Goal: Task Accomplishment & Management: Use online tool/utility

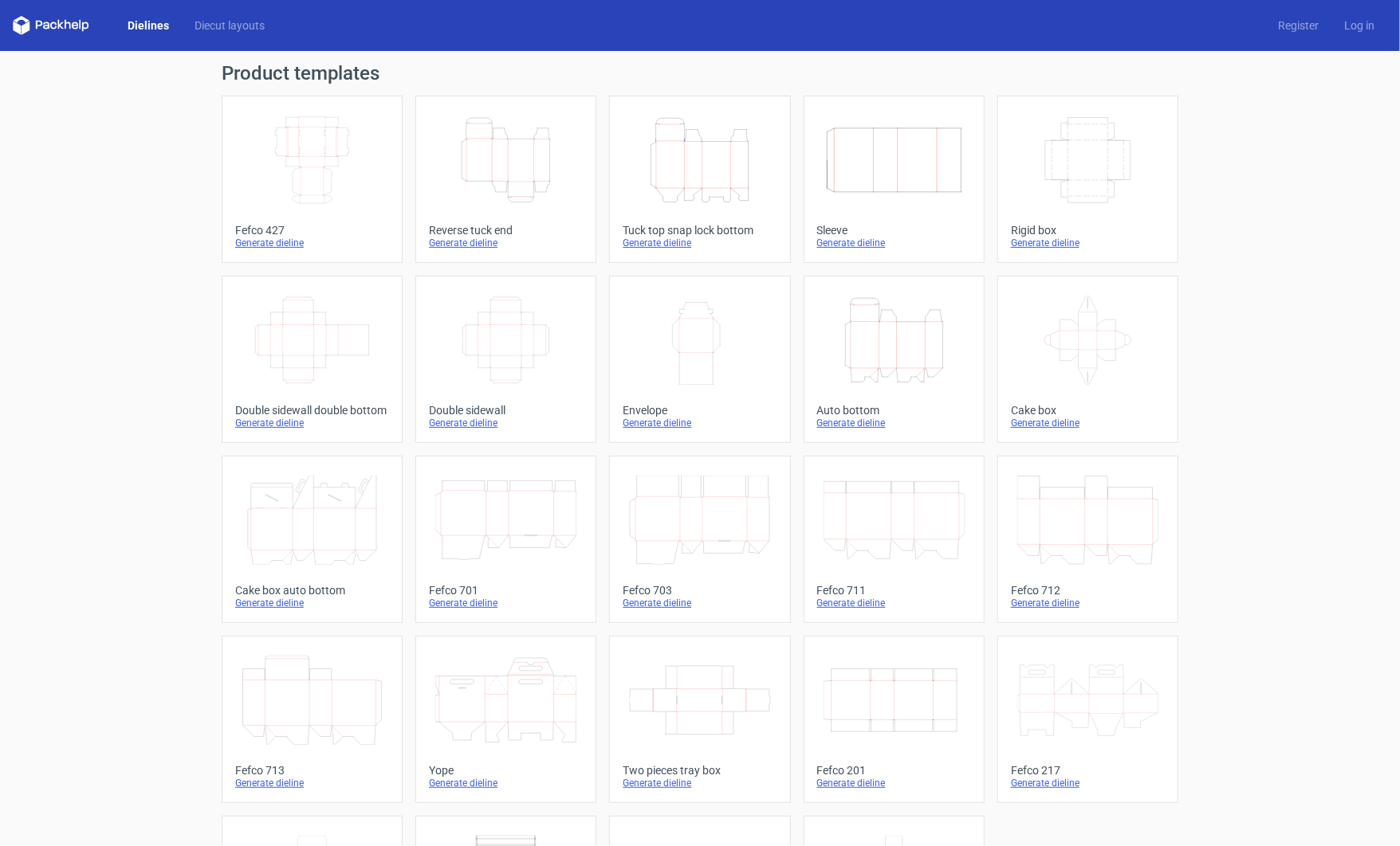
click at [496, 176] on icon "Height Depth Width" at bounding box center [506, 159] width 141 height 89
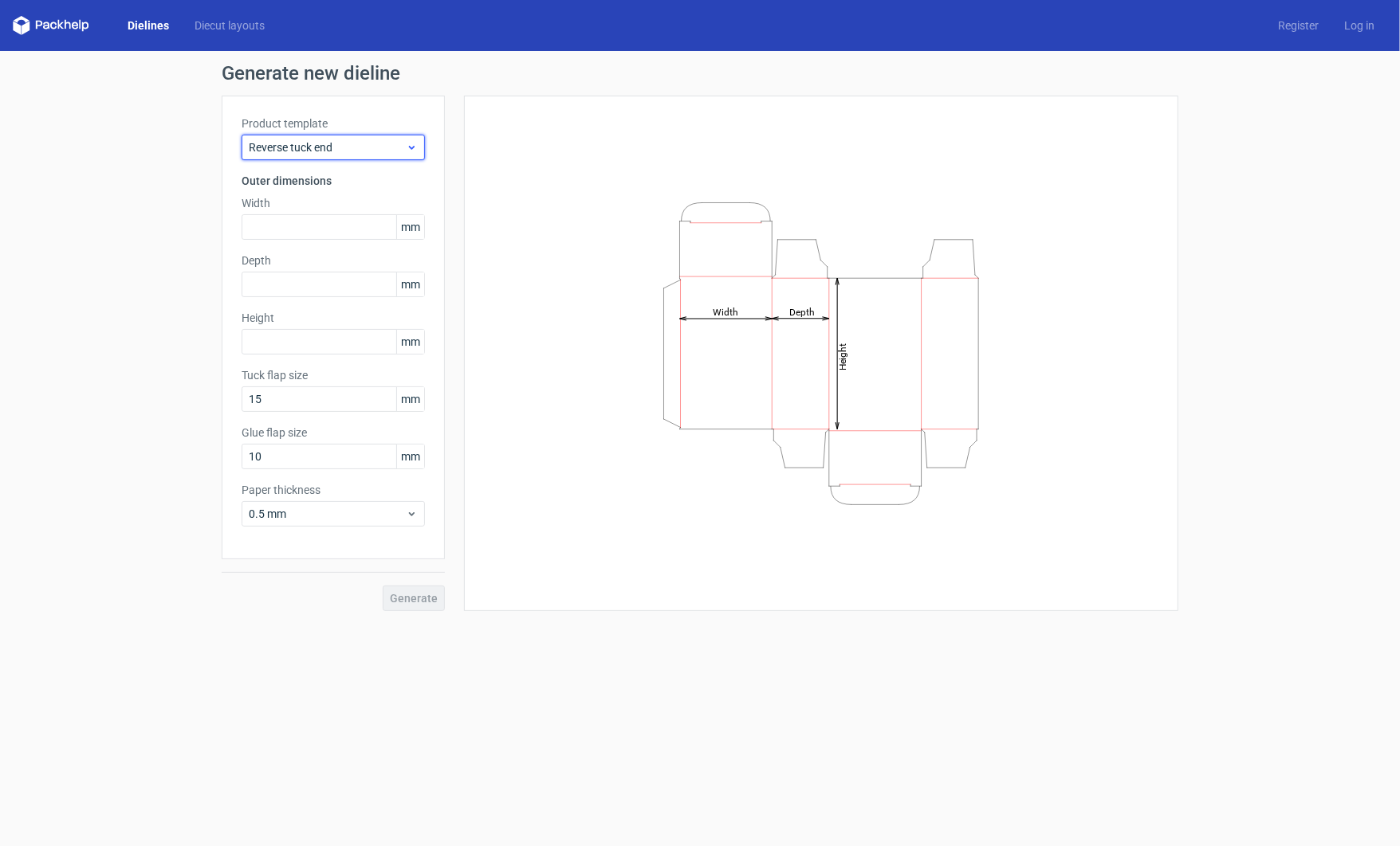
click at [316, 143] on span "Reverse tuck end" at bounding box center [327, 147] width 157 height 16
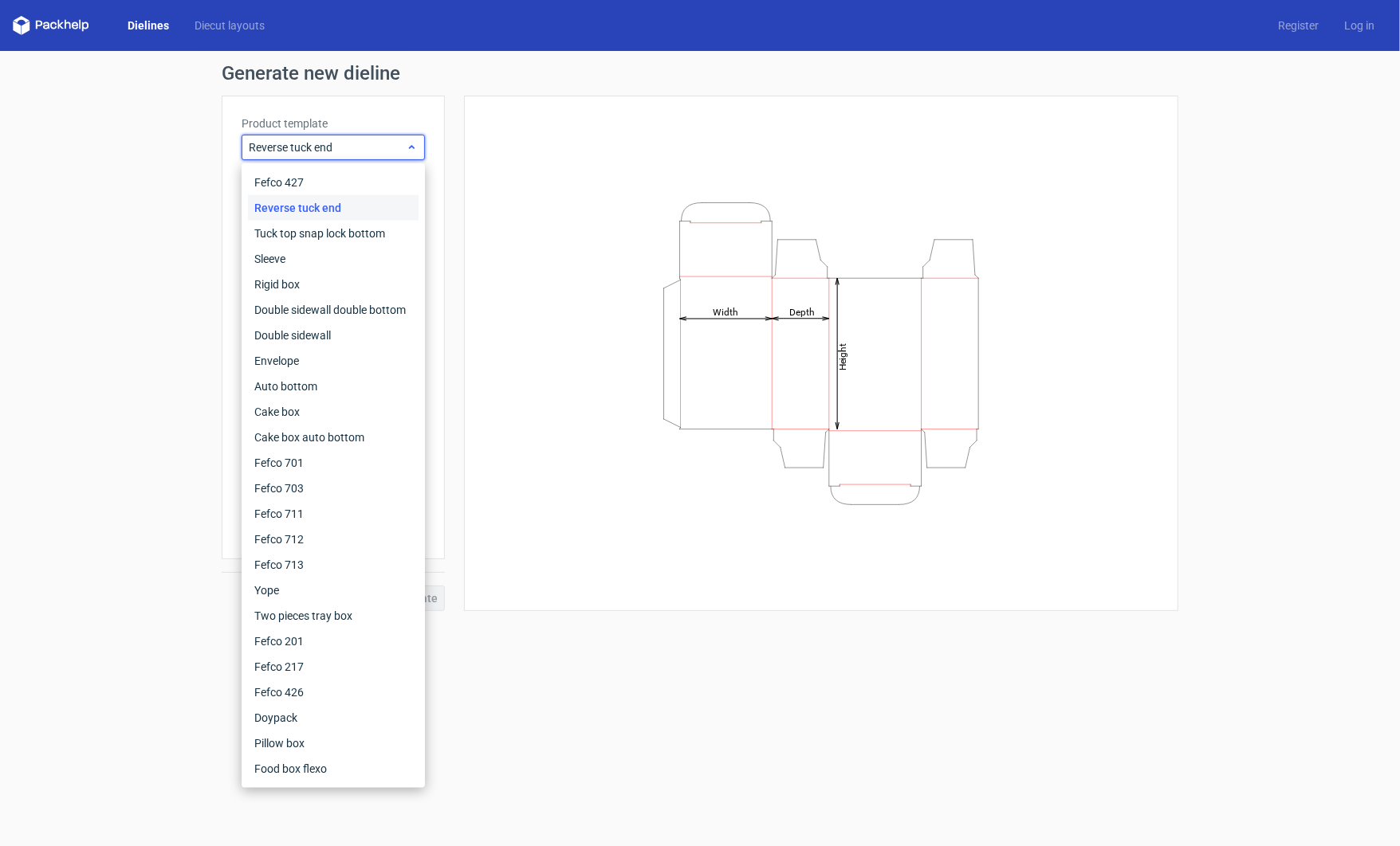
click at [316, 143] on span "Reverse tuck end" at bounding box center [327, 147] width 157 height 16
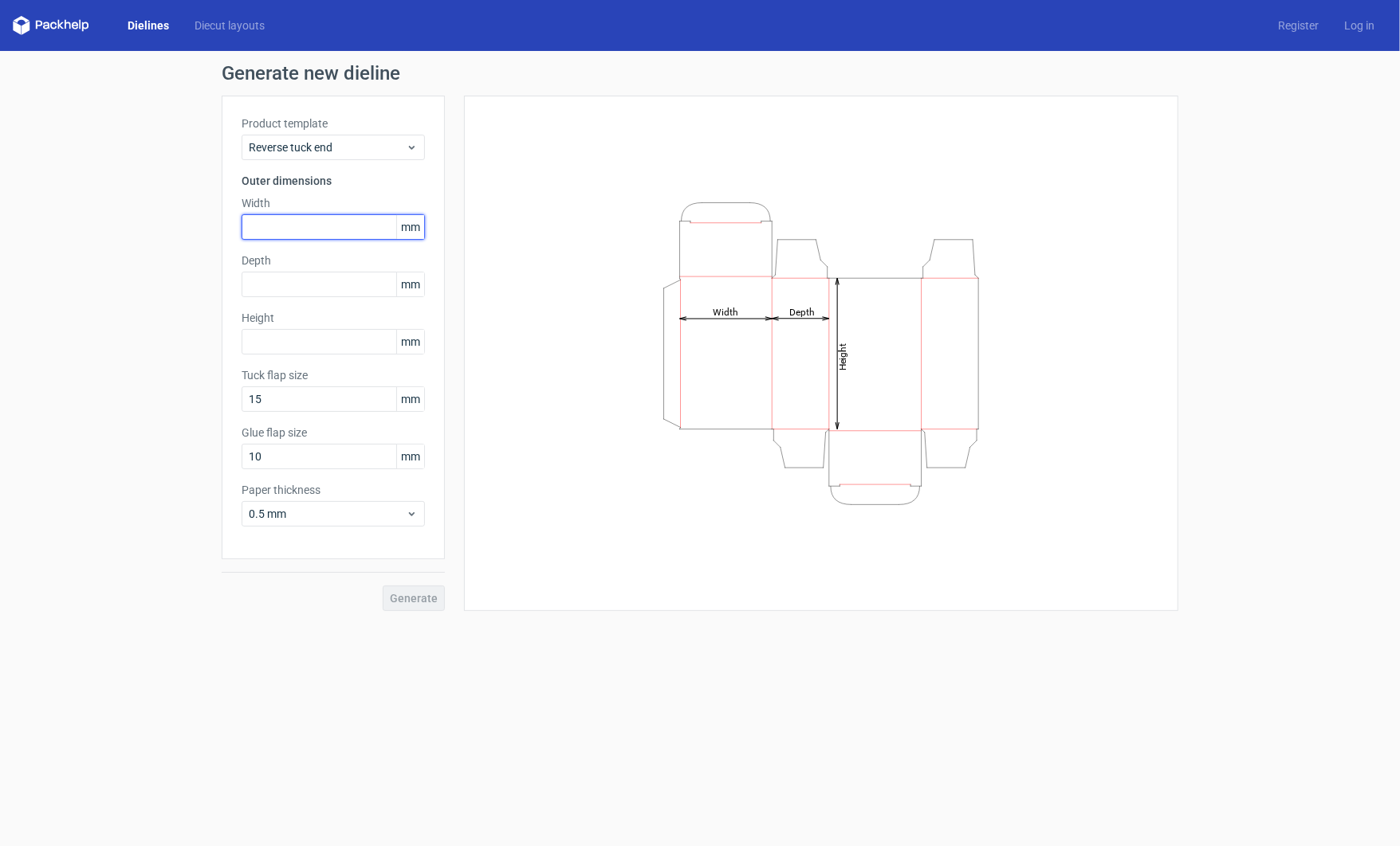
click at [304, 234] on input "text" at bounding box center [334, 227] width 184 height 25
type input "17"
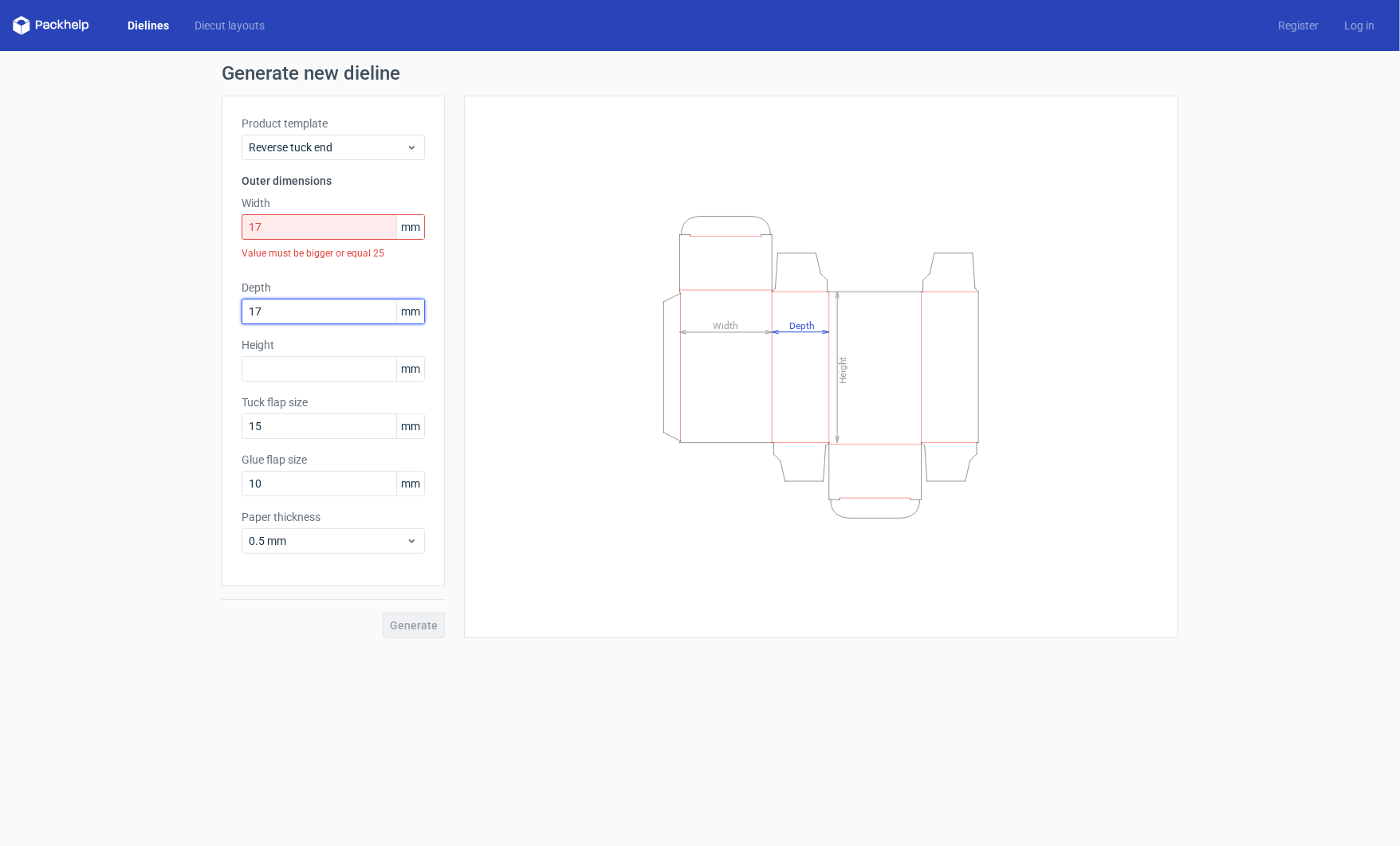
type input "17"
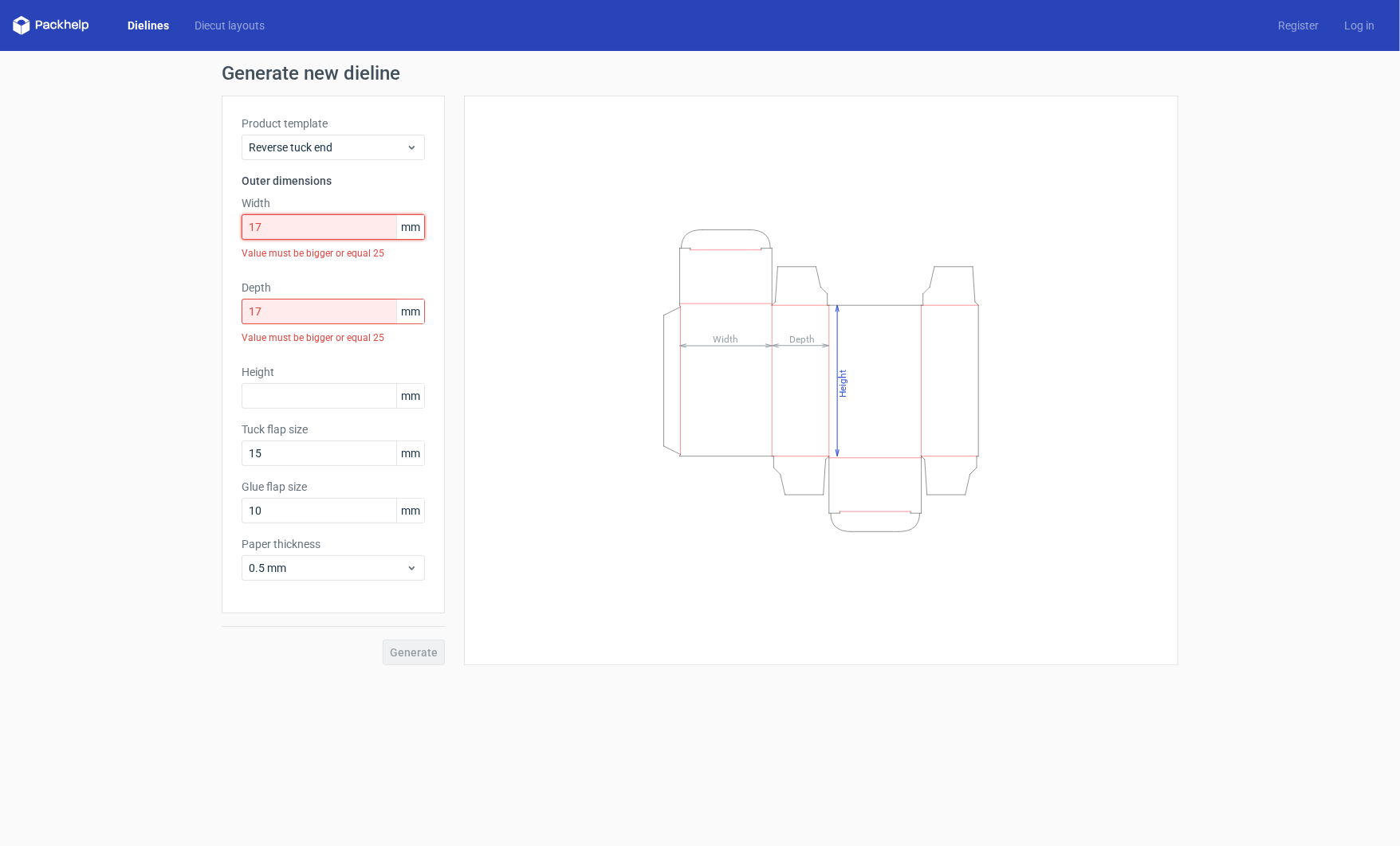
click at [319, 236] on input "17" at bounding box center [334, 227] width 184 height 25
click at [314, 395] on input "text" at bounding box center [334, 396] width 184 height 25
click at [444, 335] on div "Product template Reverse tuck end Outer dimensions Width 17 mm Value must be bi…" at bounding box center [334, 354] width 224 height 518
click at [296, 218] on input "17" at bounding box center [334, 227] width 184 height 25
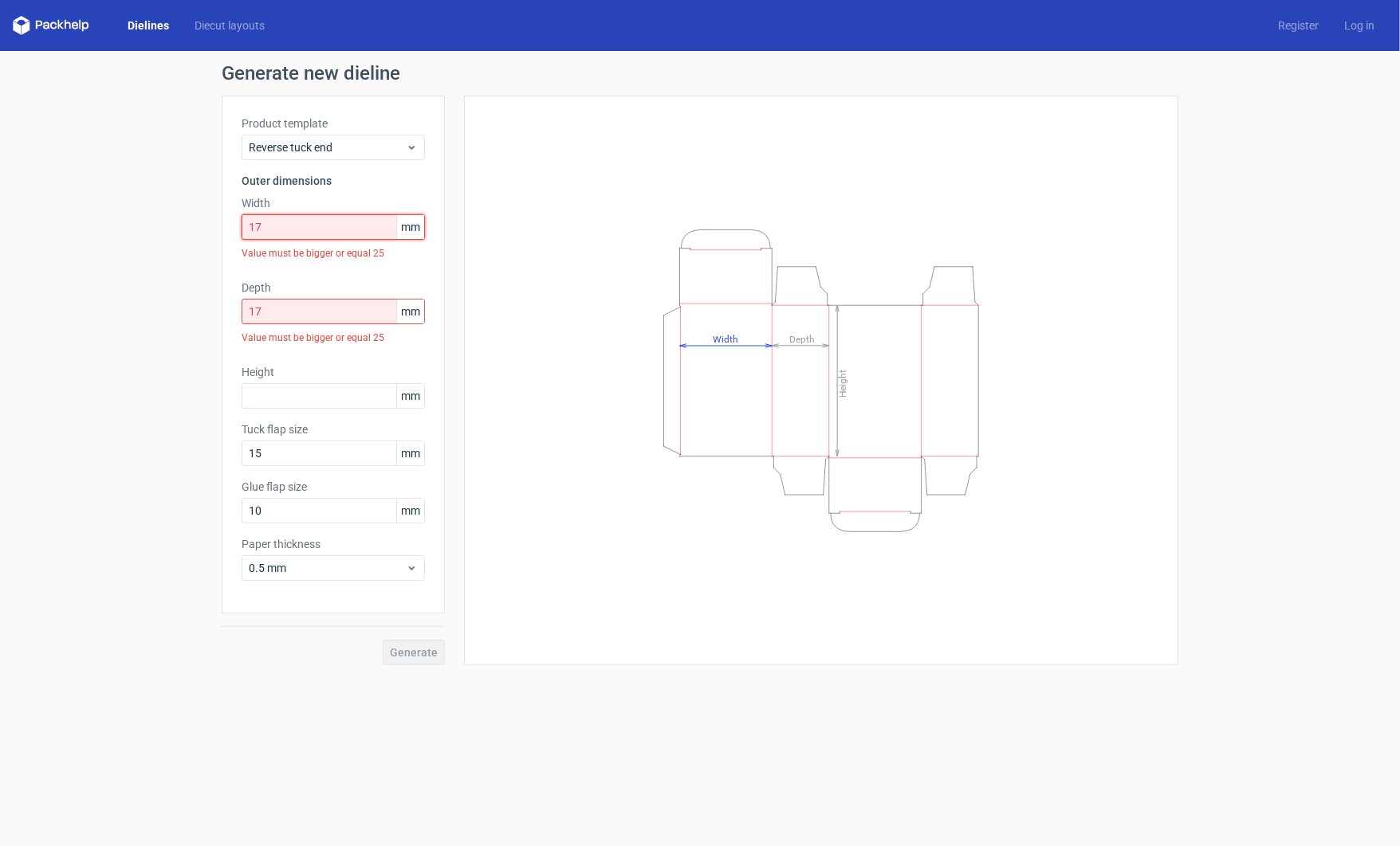
click at [296, 218] on input "17" at bounding box center [334, 227] width 184 height 25
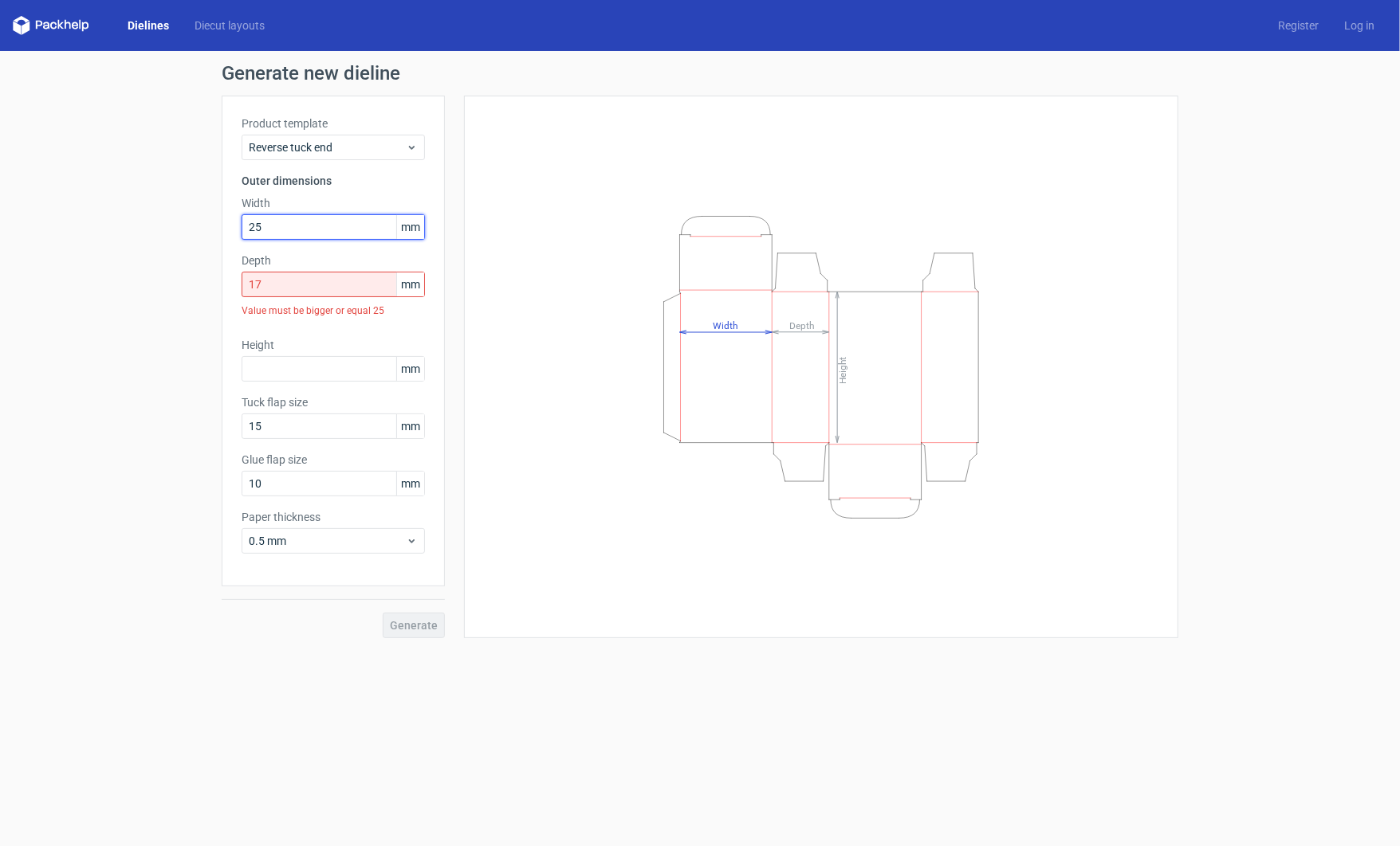
type input "25"
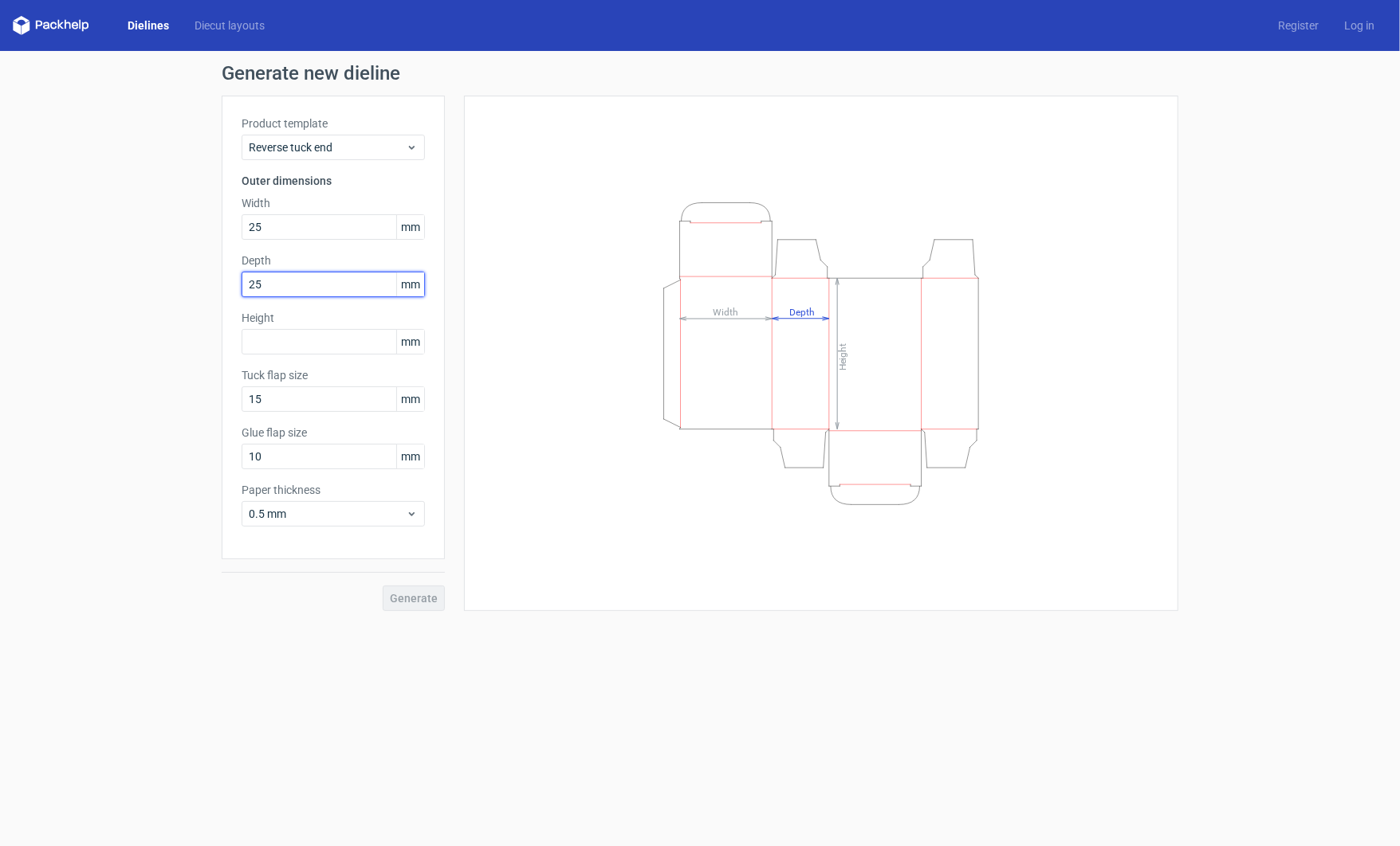
type input "25"
paste input "16176"
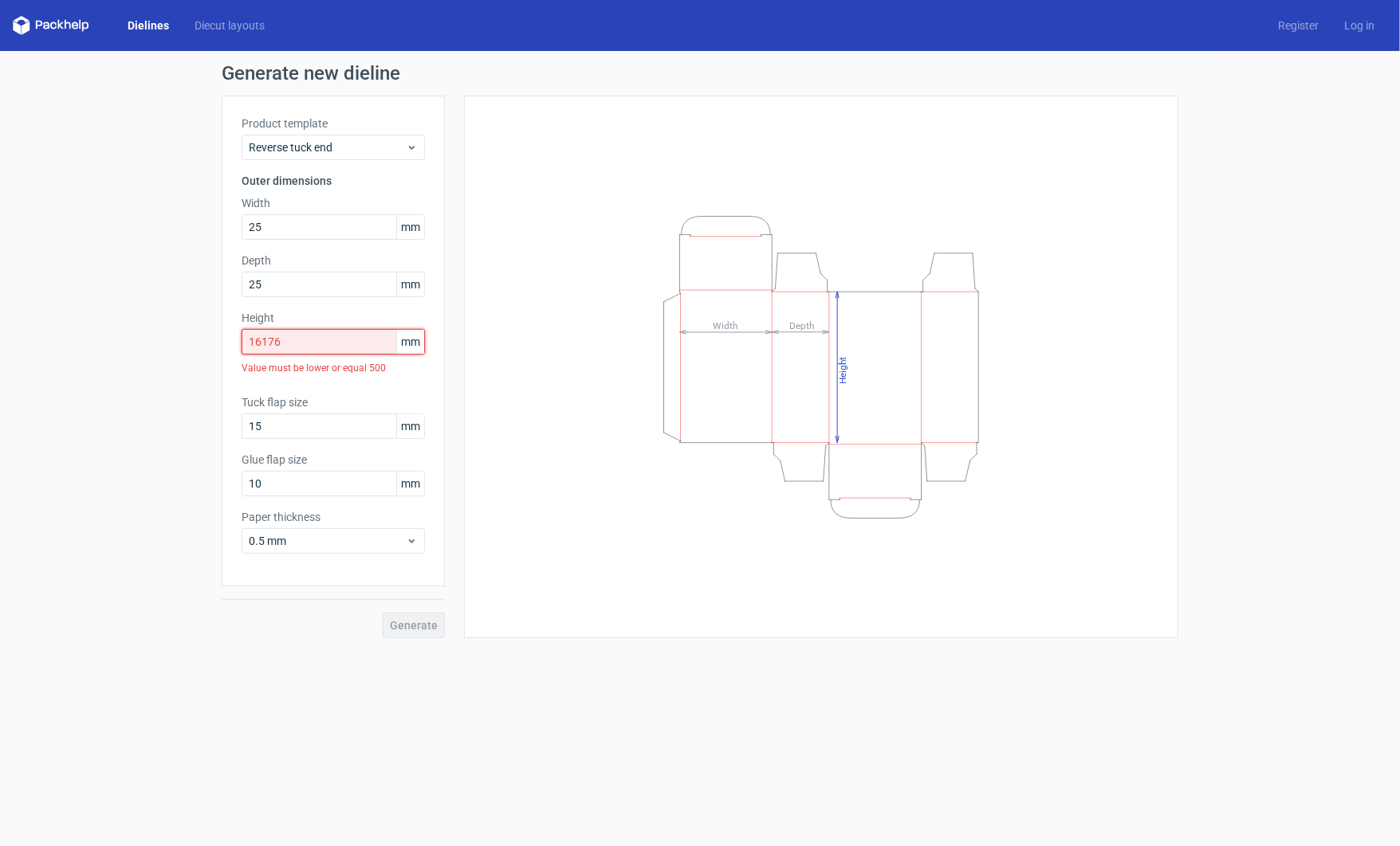
click at [279, 345] on input "16176" at bounding box center [334, 341] width 184 height 25
click at [269, 345] on input "16176" at bounding box center [334, 341] width 184 height 25
click at [354, 349] on input "16176" at bounding box center [334, 341] width 184 height 25
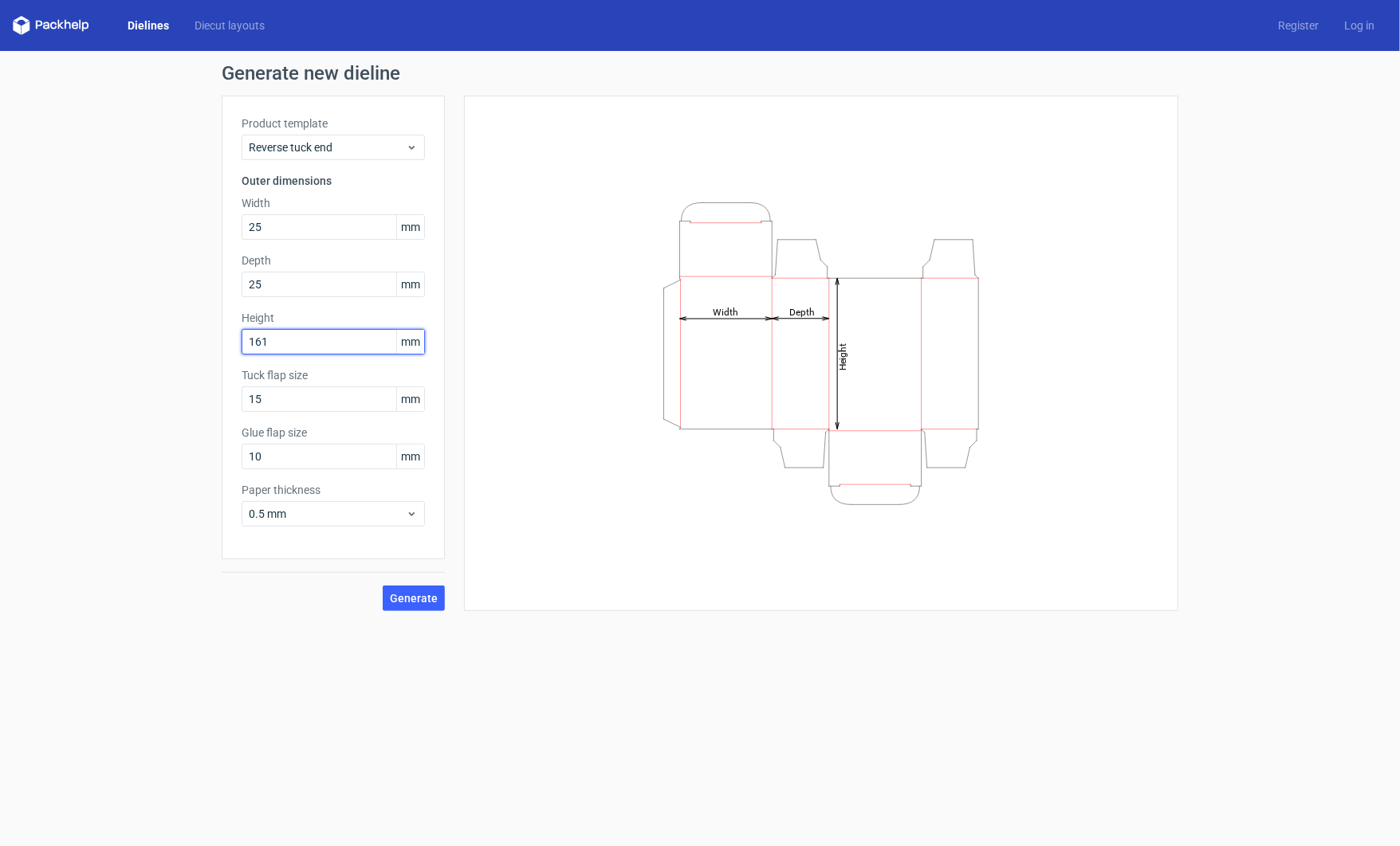
click at [354, 349] on input "161" at bounding box center [334, 341] width 184 height 25
type input "162"
click at [617, 505] on icon "Height Depth Width" at bounding box center [821, 354] width 478 height 319
click at [721, 294] on icon "Height Depth Width" at bounding box center [821, 354] width 478 height 319
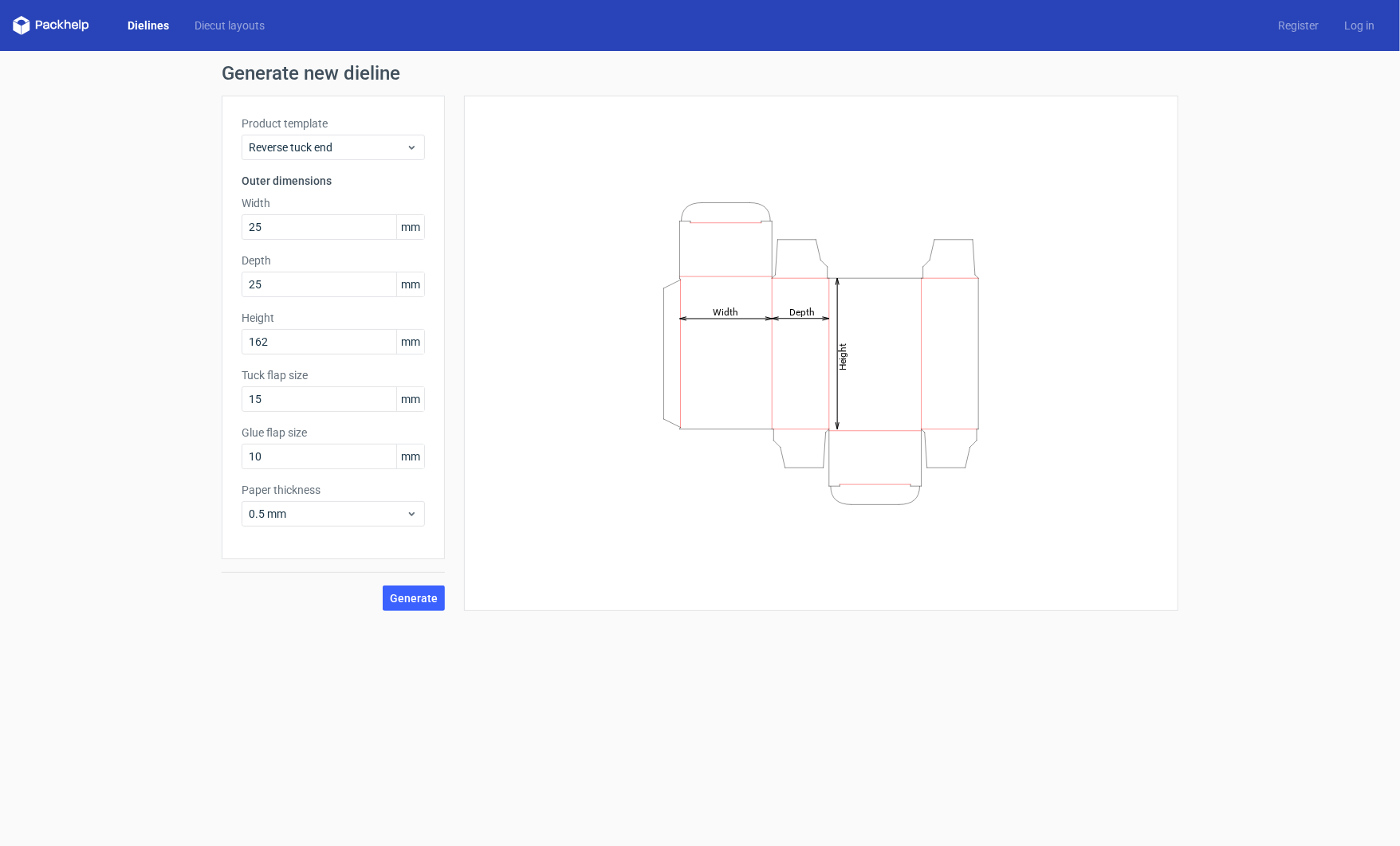
click at [607, 346] on icon "Height Depth Width" at bounding box center [821, 354] width 478 height 319
click at [416, 514] on icon at bounding box center [412, 513] width 12 height 13
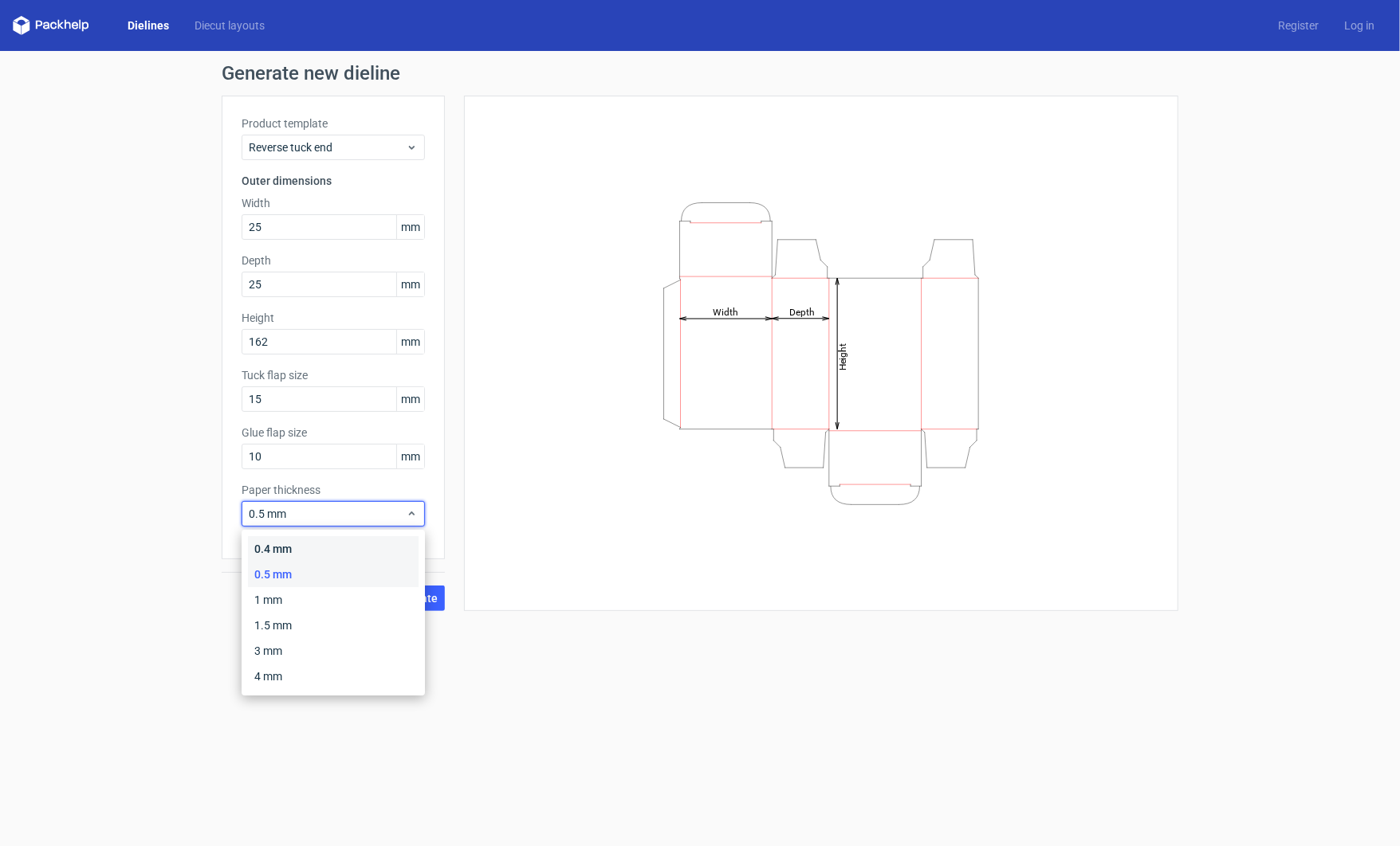
click at [403, 544] on div "0.4 mm" at bounding box center [333, 548] width 171 height 25
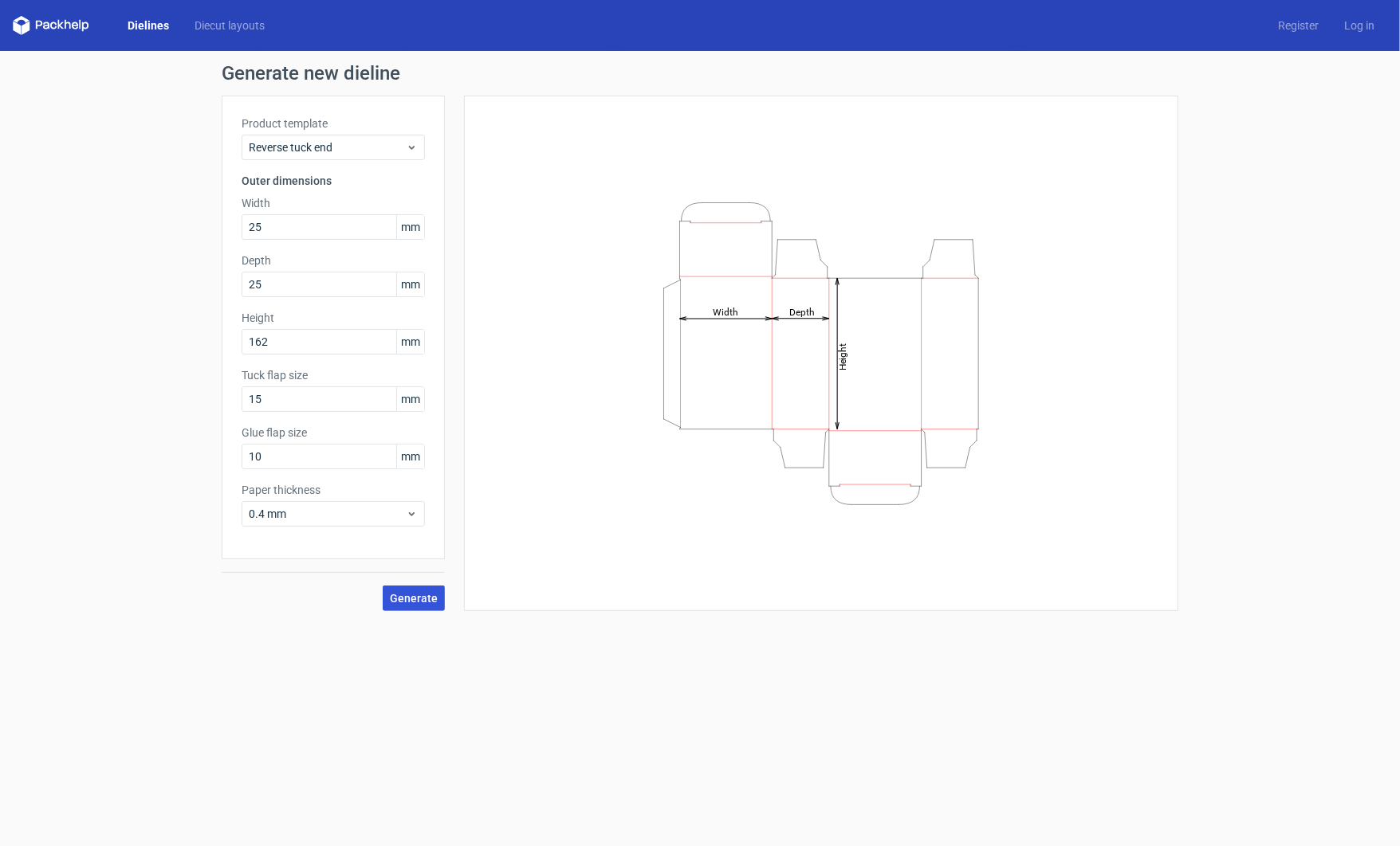
click at [424, 601] on span "Generate" at bounding box center [413, 598] width 48 height 11
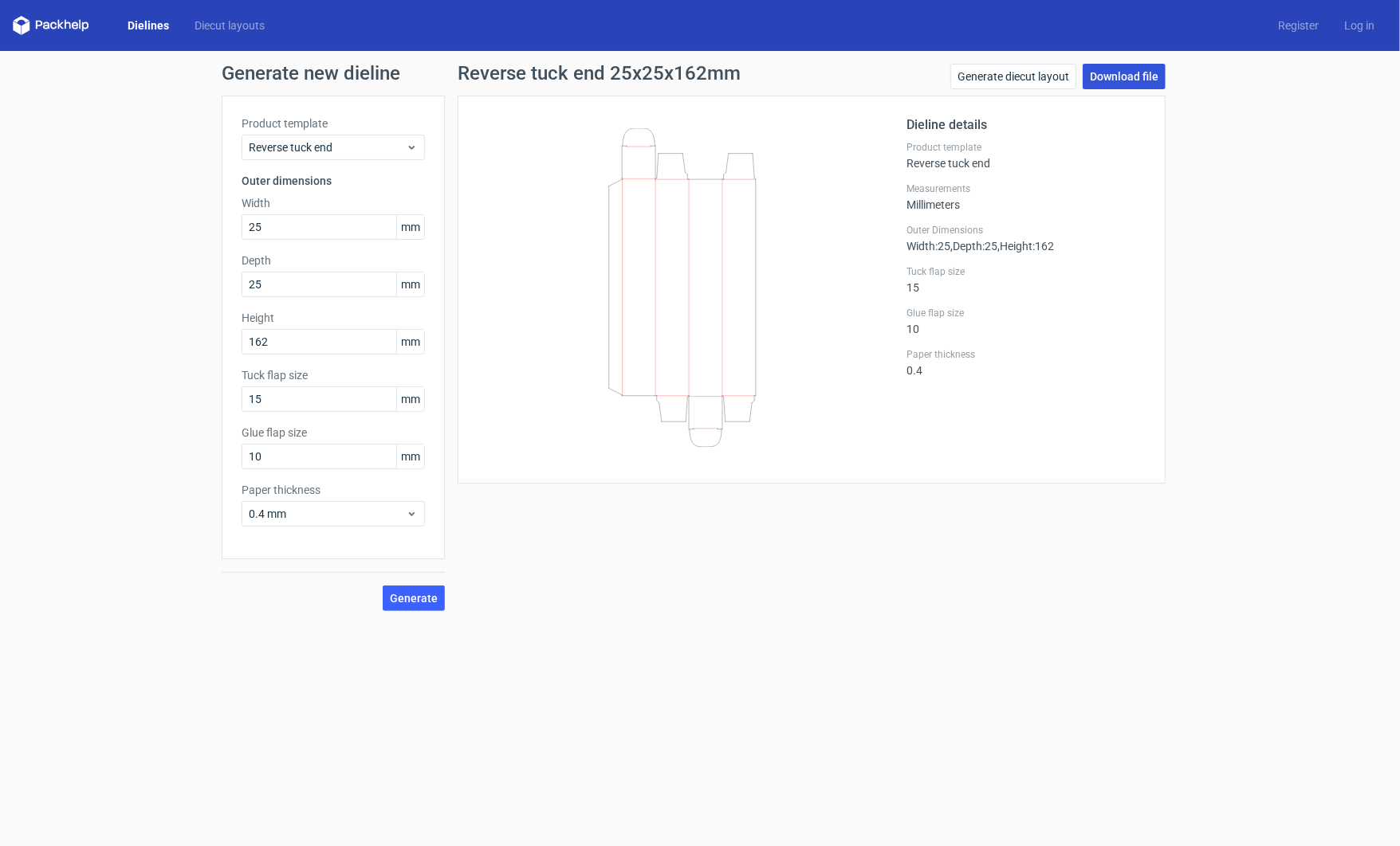
click at [1103, 80] on link "Download file" at bounding box center [1125, 76] width 83 height 25
